Goal: Task Accomplishment & Management: Manage account settings

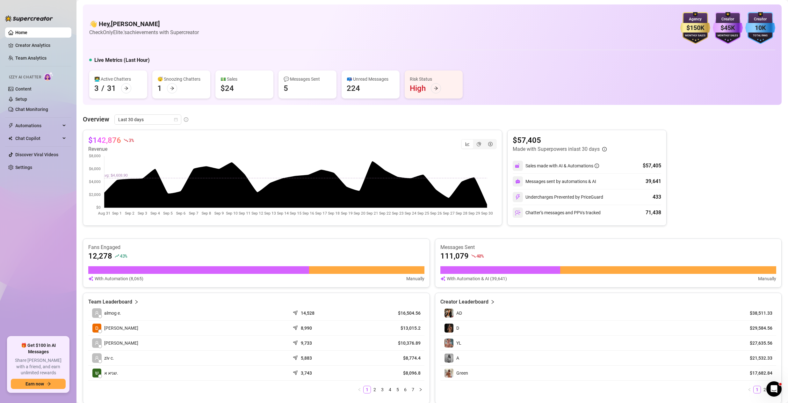
click at [36, 246] on ul "Home Creator Analytics Team Analytics Izzy AI Chatter Content Setup Chat Monito…" at bounding box center [38, 179] width 66 height 309
click at [26, 169] on link "Settings" at bounding box center [23, 167] width 17 height 5
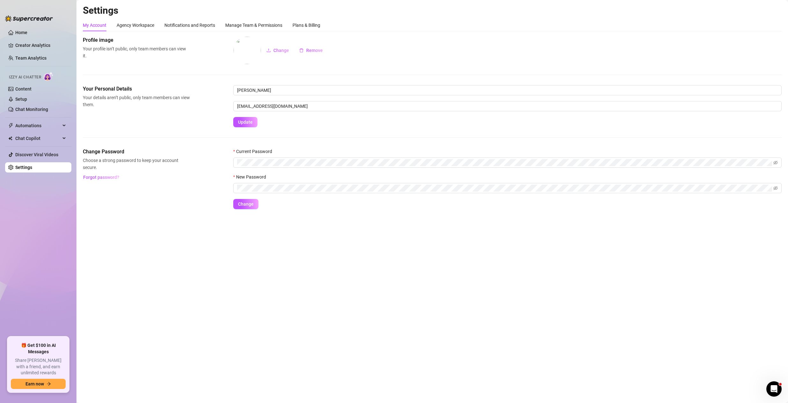
click at [364, 359] on main "Settings My Account Agency Workspace Notifications and Reports Manage Team & Pe…" at bounding box center [431, 201] width 711 height 403
click at [357, 330] on main "Settings My Account Agency Workspace Notifications and Reports Manage Team & Pe…" at bounding box center [431, 201] width 711 height 403
drag, startPoint x: 237, startPoint y: 21, endPoint x: 315, endPoint y: 3, distance: 79.4
click at [237, 21] on div "Manage Team & Permissions" at bounding box center [253, 25] width 57 height 12
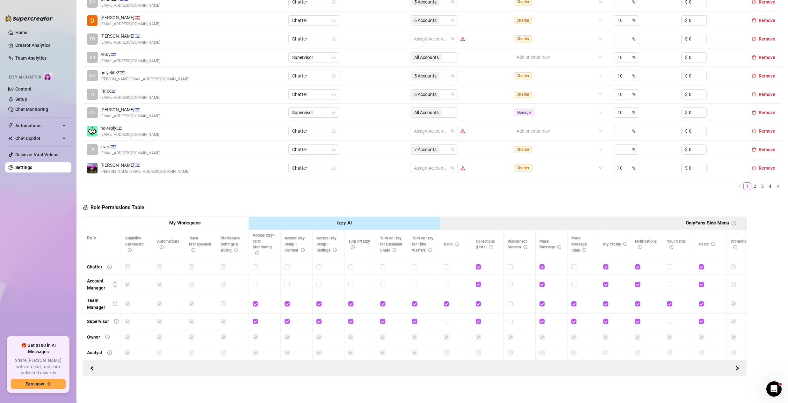
scroll to position [157, 0]
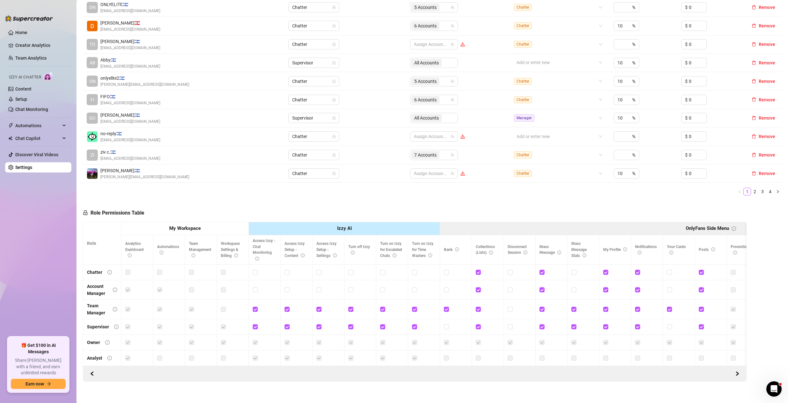
drag, startPoint x: 271, startPoint y: 361, endPoint x: 288, endPoint y: 364, distance: 16.8
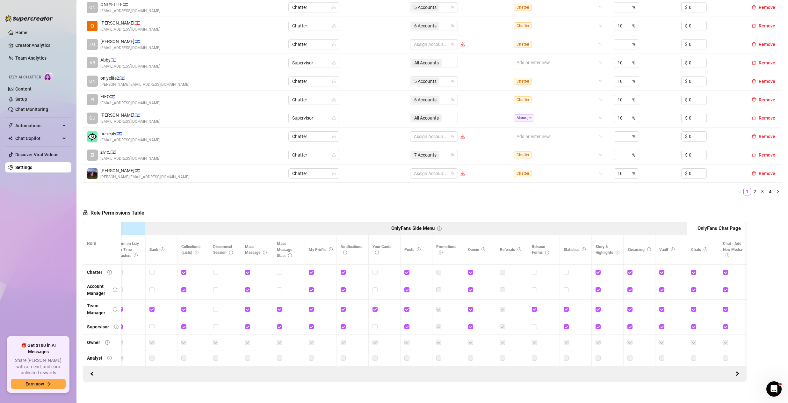
scroll to position [0, 0]
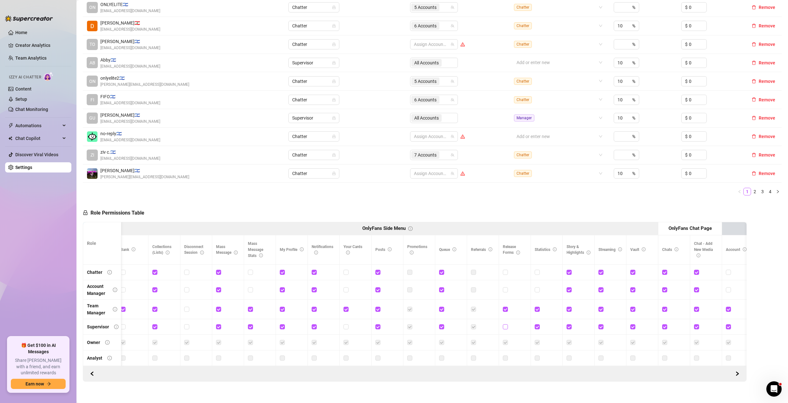
click at [504, 329] on label at bounding box center [505, 326] width 5 height 7
click at [504, 328] on input "checkbox" at bounding box center [505, 326] width 4 height 4
checkbox input "true"
click at [156, 212] on button "Save Permissions" at bounding box center [173, 213] width 47 height 8
click at [503, 309] on input "checkbox" at bounding box center [505, 308] width 4 height 4
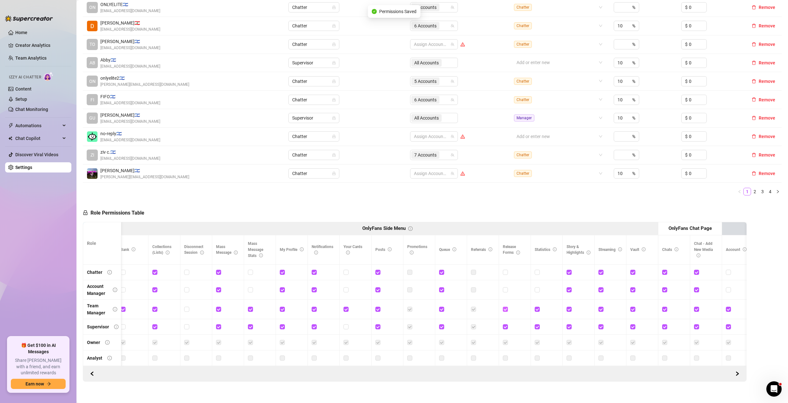
checkbox input "false"
click at [165, 216] on button "Save Permissions" at bounding box center [173, 213] width 47 height 8
